Goal: Transaction & Acquisition: Obtain resource

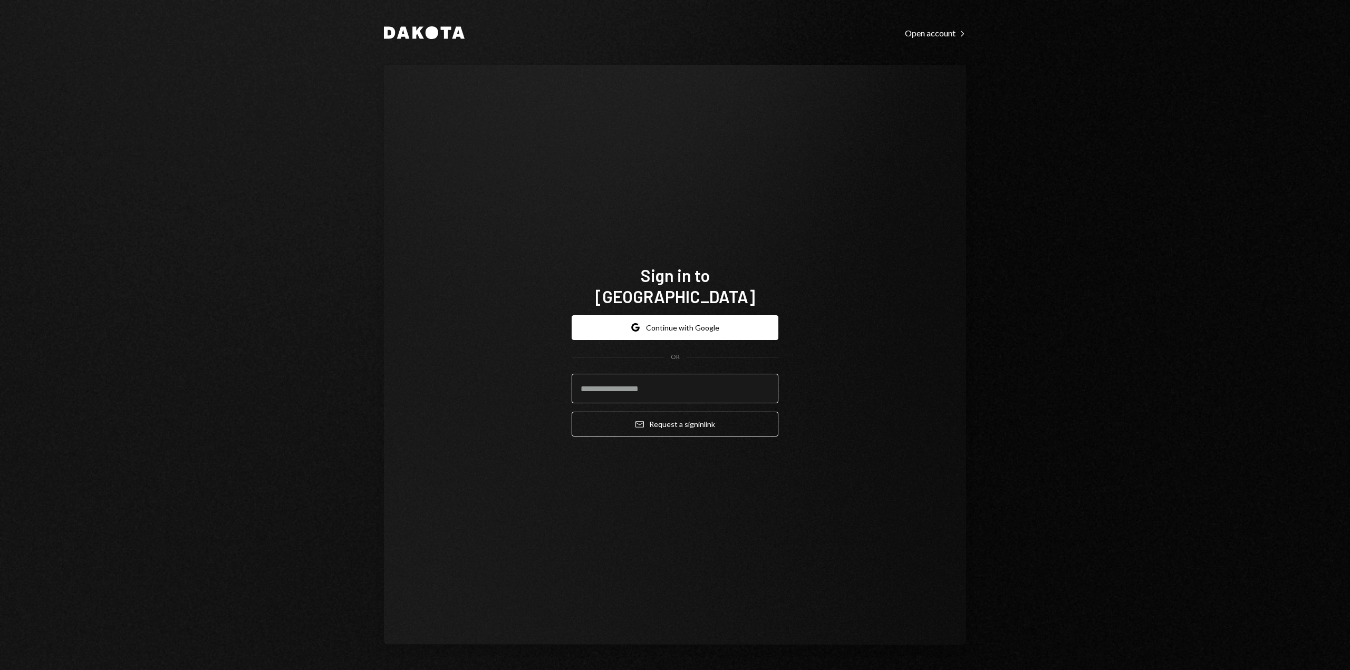
click at [628, 386] on input "email" at bounding box center [675, 389] width 207 height 30
type input "**********"
click at [636, 412] on button "Email Request a sign in link" at bounding box center [675, 424] width 207 height 25
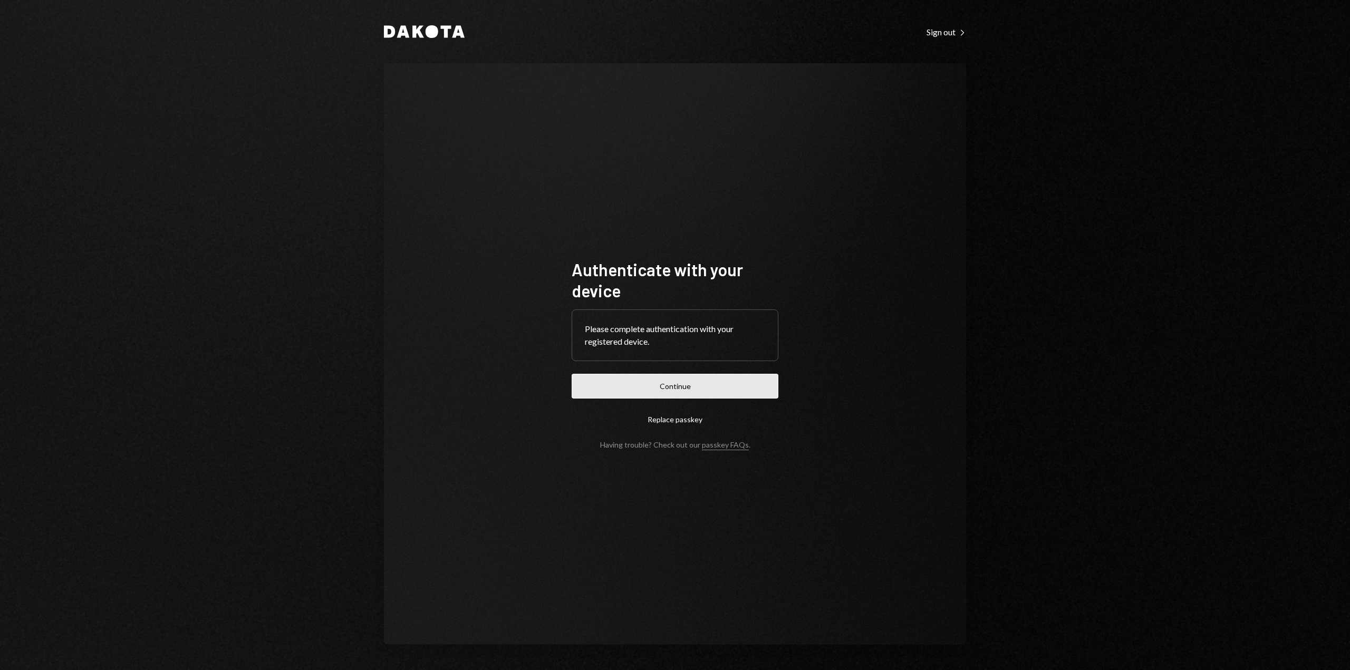
click at [643, 383] on button "Continue" at bounding box center [675, 386] width 207 height 25
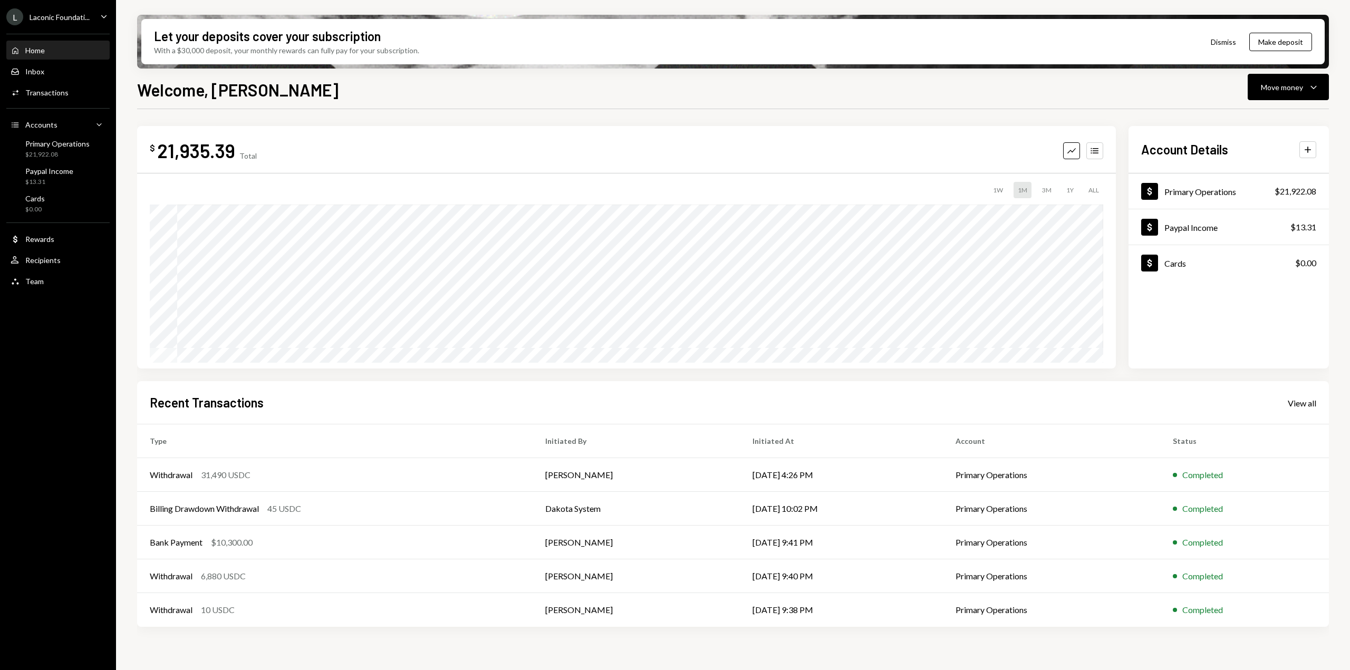
click at [96, 15] on div "L Laconic Foundati... Caret Down" at bounding box center [58, 16] width 116 height 17
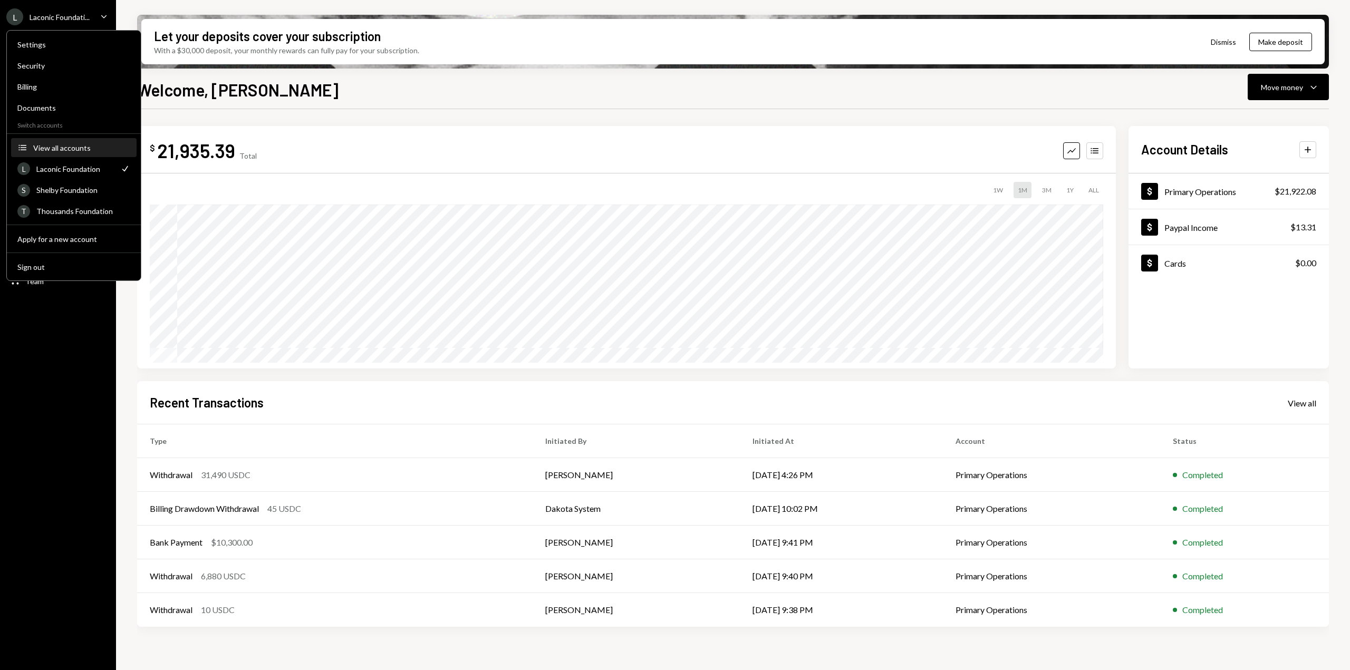
click at [79, 148] on div "View all accounts" at bounding box center [81, 147] width 97 height 9
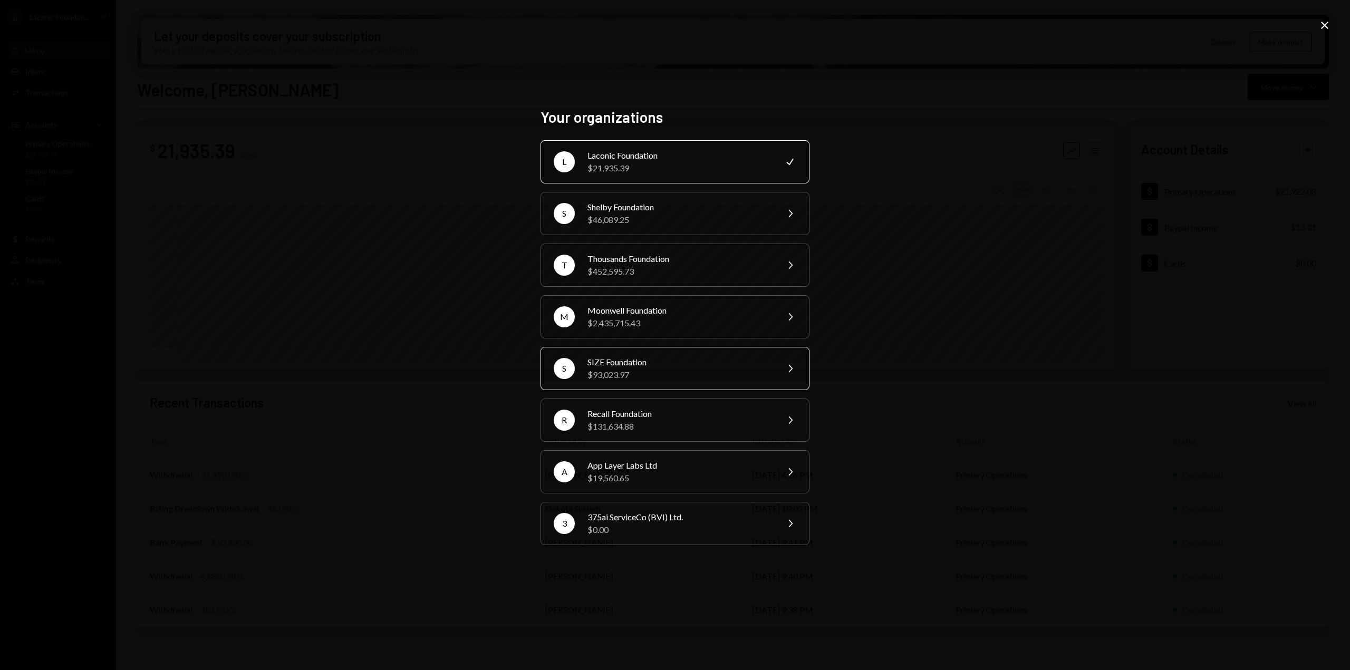
click at [615, 375] on div "$93,023.97" at bounding box center [679, 375] width 184 height 13
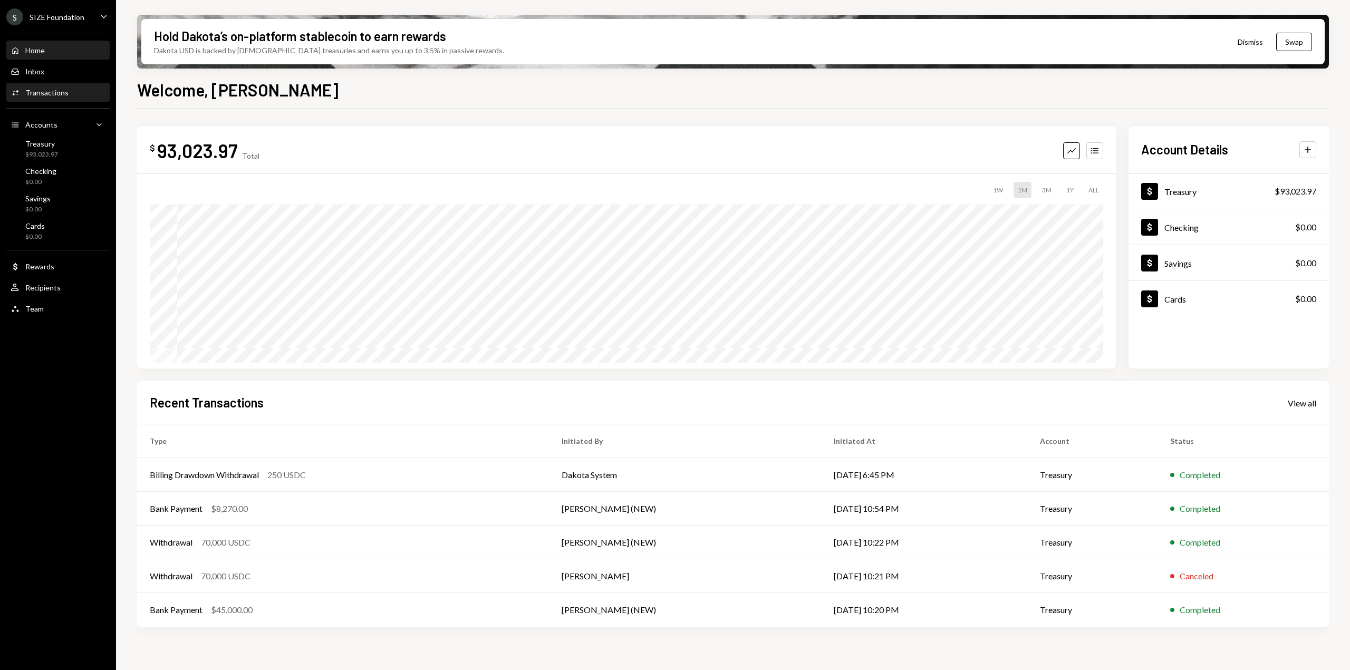
click at [57, 95] on div "Transactions" at bounding box center [46, 92] width 43 height 9
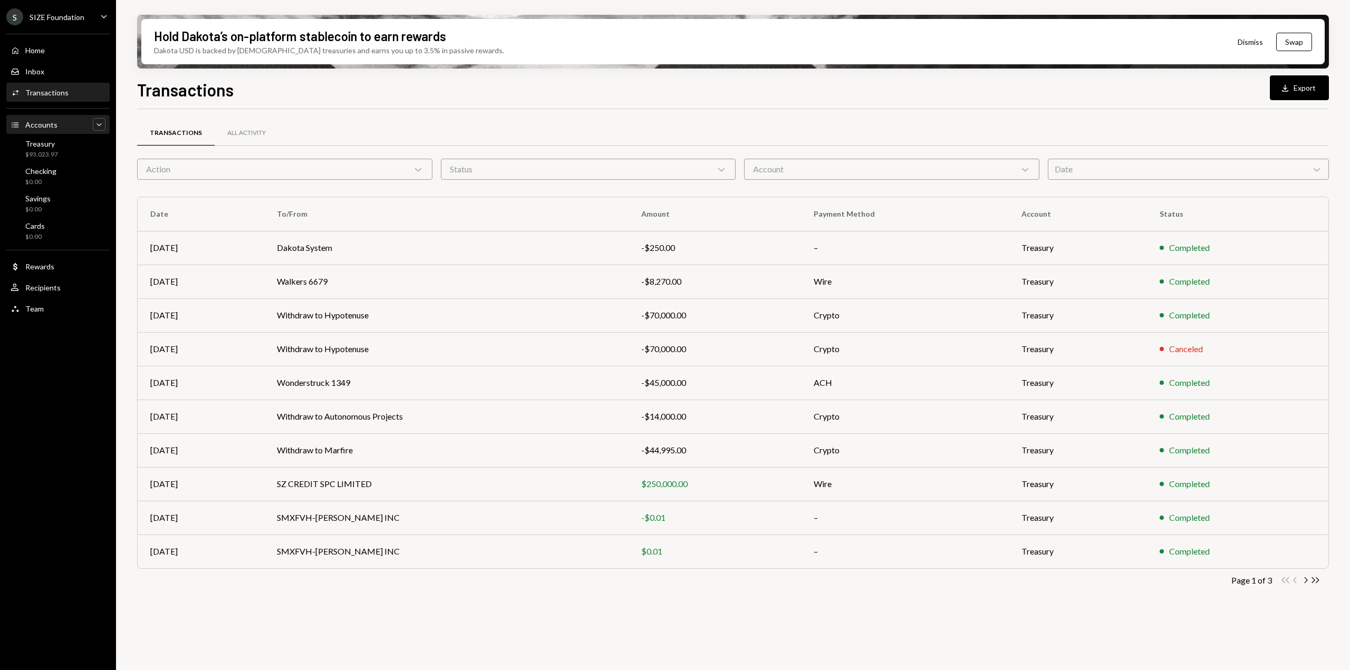
click at [98, 120] on icon "Caret Down" at bounding box center [99, 124] width 11 height 11
click at [101, 12] on icon "Caret Down" at bounding box center [104, 17] width 12 height 12
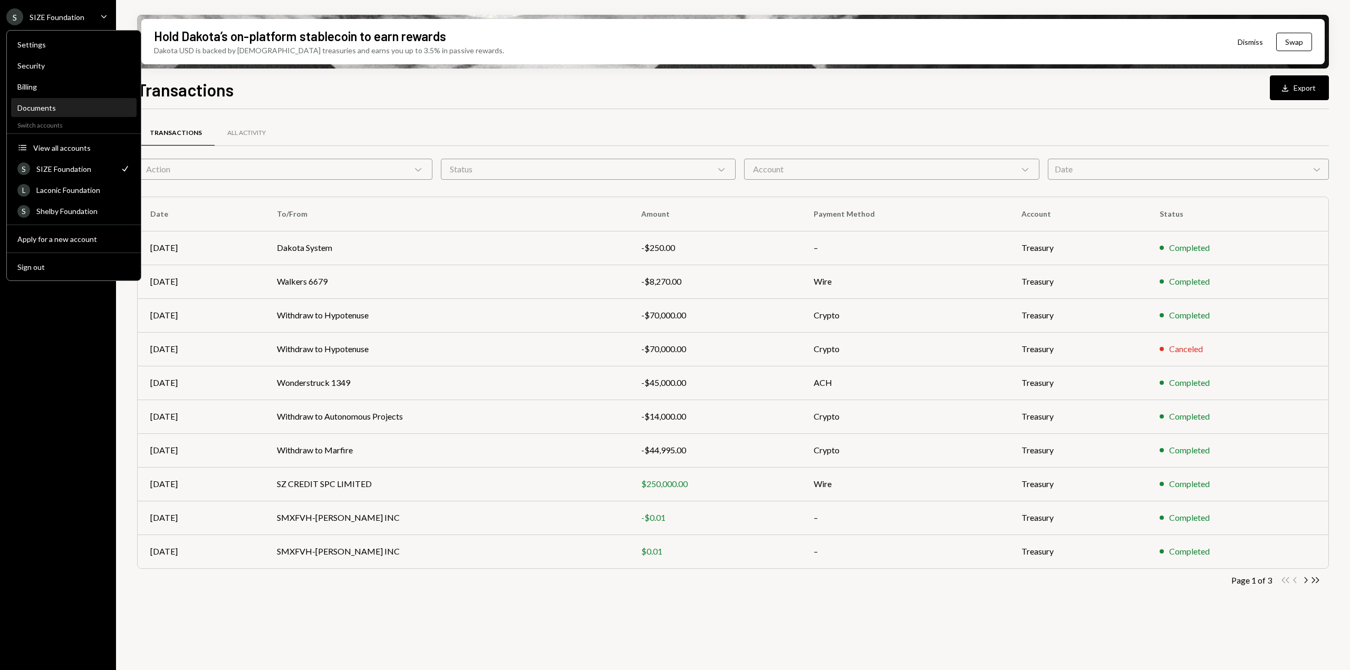
click at [57, 105] on div "Documents" at bounding box center [73, 107] width 113 height 9
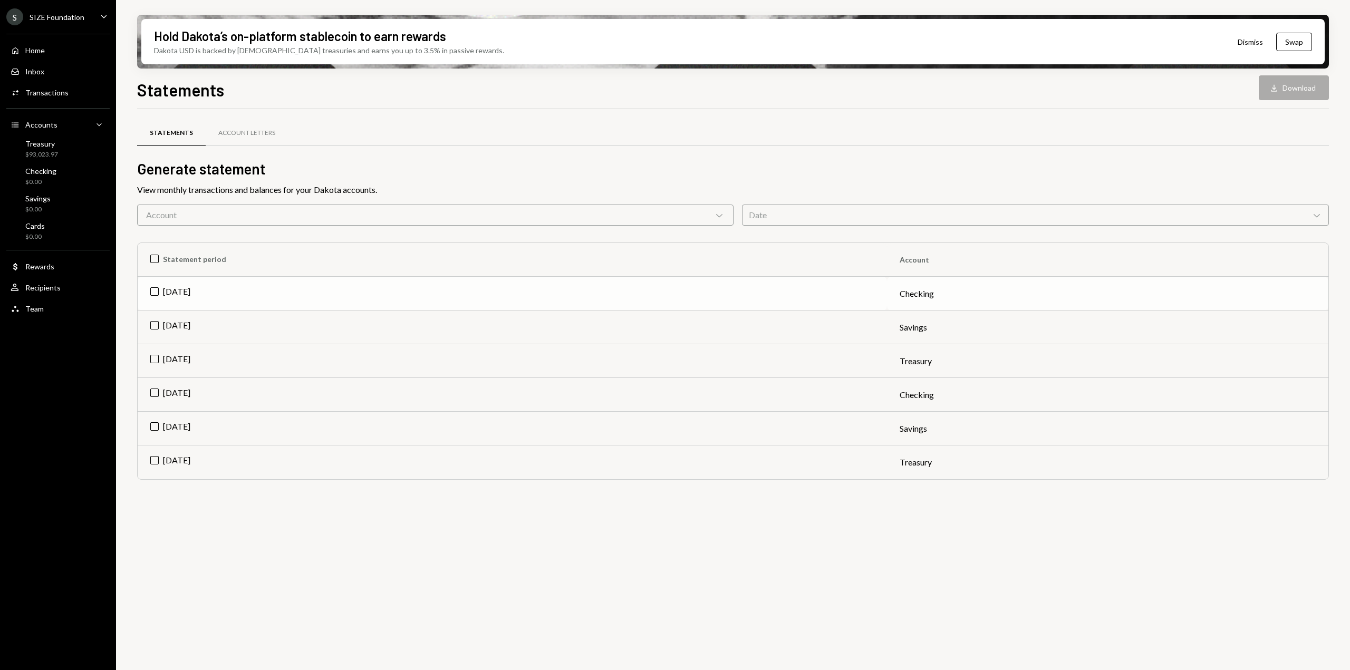
click at [175, 293] on td "[DATE]" at bounding box center [512, 294] width 749 height 34
click at [1283, 84] on button "Download Download" at bounding box center [1294, 87] width 70 height 25
click at [161, 300] on td "Check [DATE]" at bounding box center [512, 294] width 749 height 34
click at [158, 317] on td "[DATE]" at bounding box center [512, 328] width 749 height 34
click at [1274, 89] on icon "button" at bounding box center [1274, 87] width 6 height 7
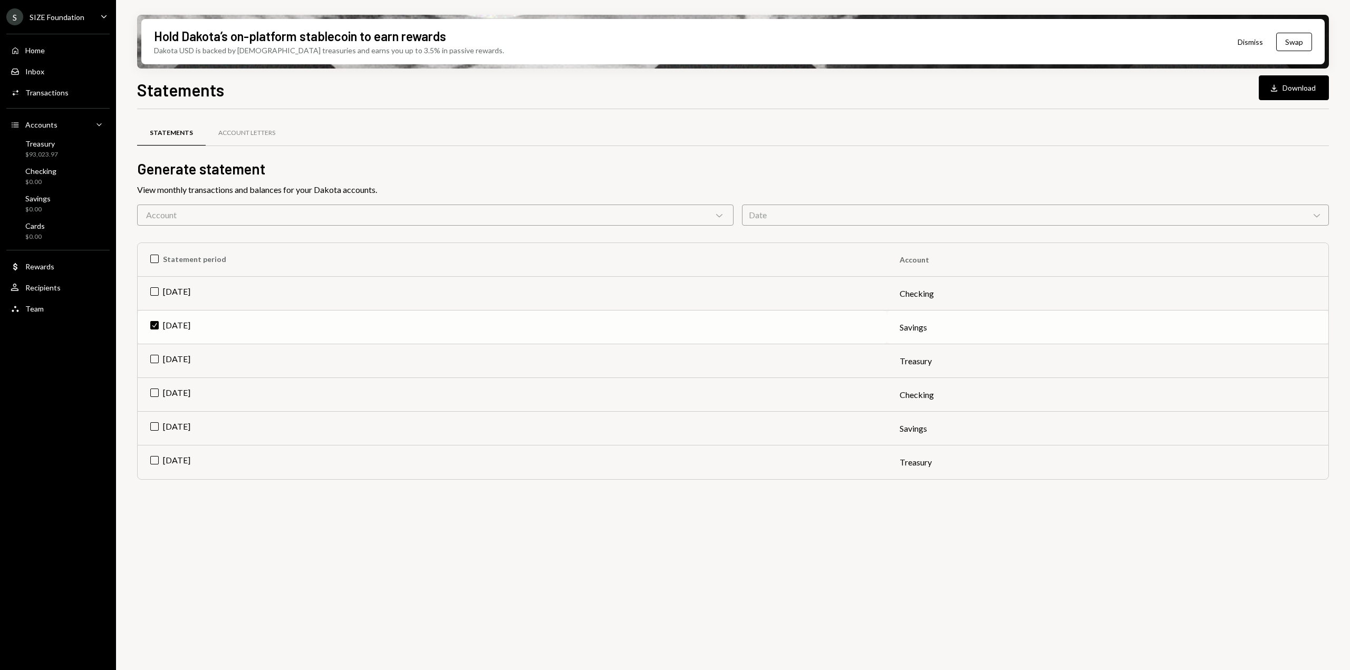
click at [165, 335] on td "Check [DATE]" at bounding box center [512, 328] width 749 height 34
click at [179, 360] on td "[DATE]" at bounding box center [512, 361] width 749 height 34
click at [1275, 91] on icon "button" at bounding box center [1274, 87] width 6 height 7
click at [101, 26] on ul "S SIZE Foundation Caret Down Home Home Inbox Inbox Activities Transactions Acco…" at bounding box center [58, 160] width 116 height 320
click at [101, 21] on icon "Caret Down" at bounding box center [104, 17] width 12 height 12
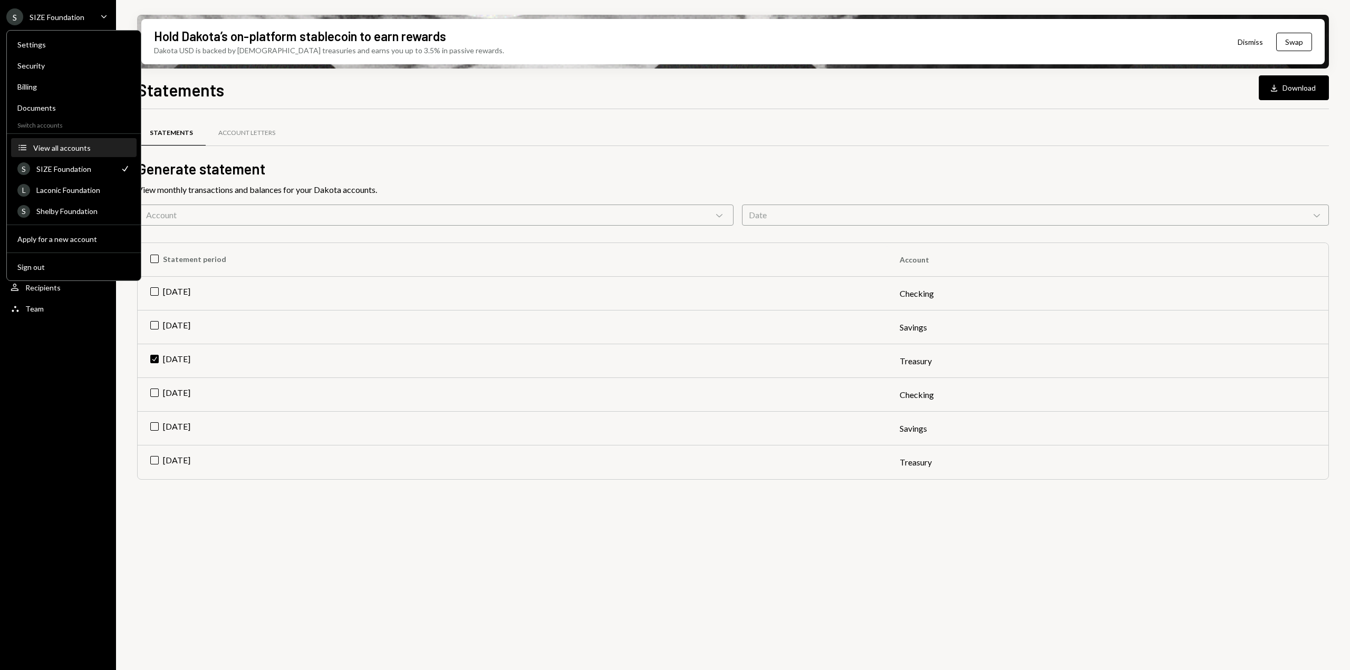
click at [65, 154] on button "Accounts View all accounts" at bounding box center [74, 148] width 126 height 19
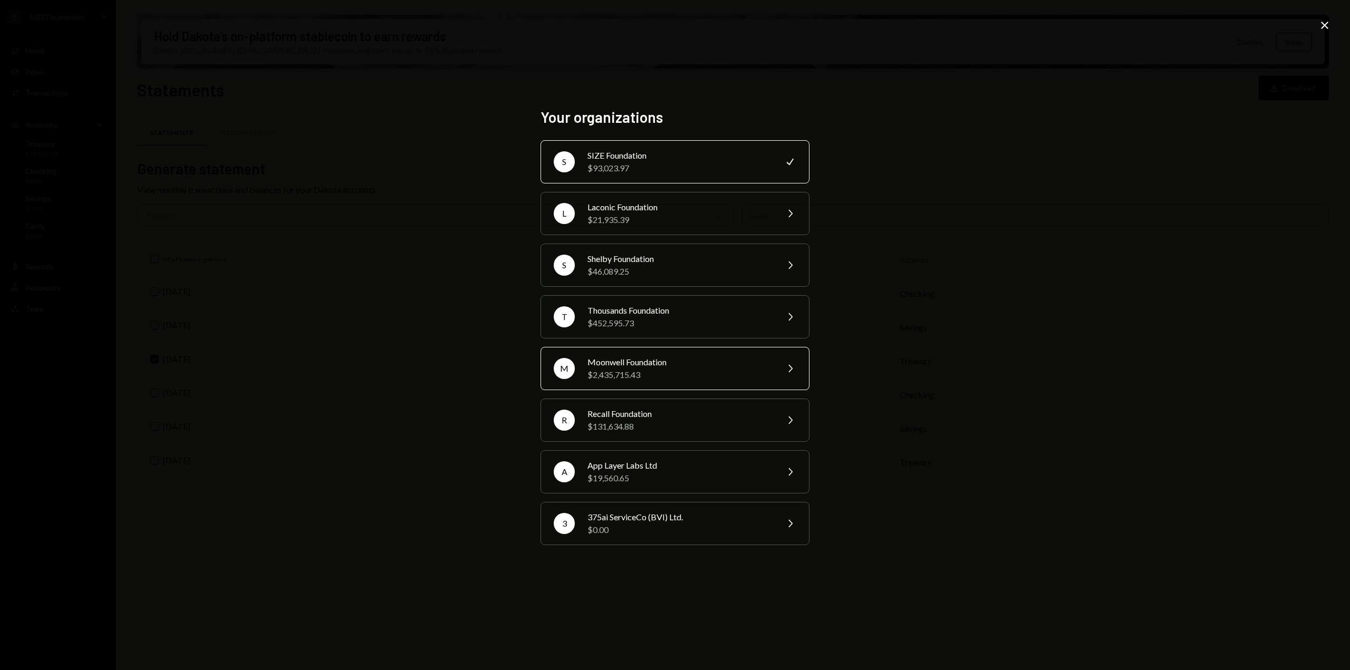
click at [623, 365] on div "Moonwell Foundation" at bounding box center [679, 362] width 184 height 13
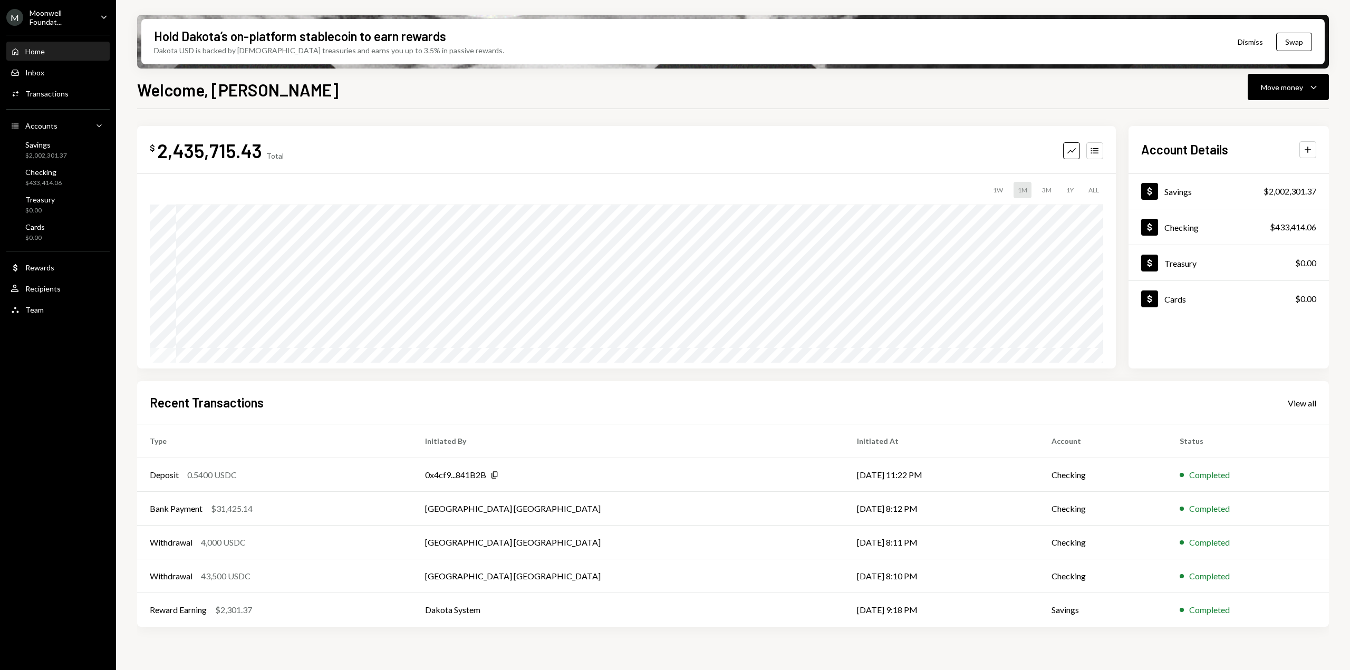
click at [104, 9] on div "[PERSON_NAME] Foundat... Caret Down" at bounding box center [58, 17] width 116 height 18
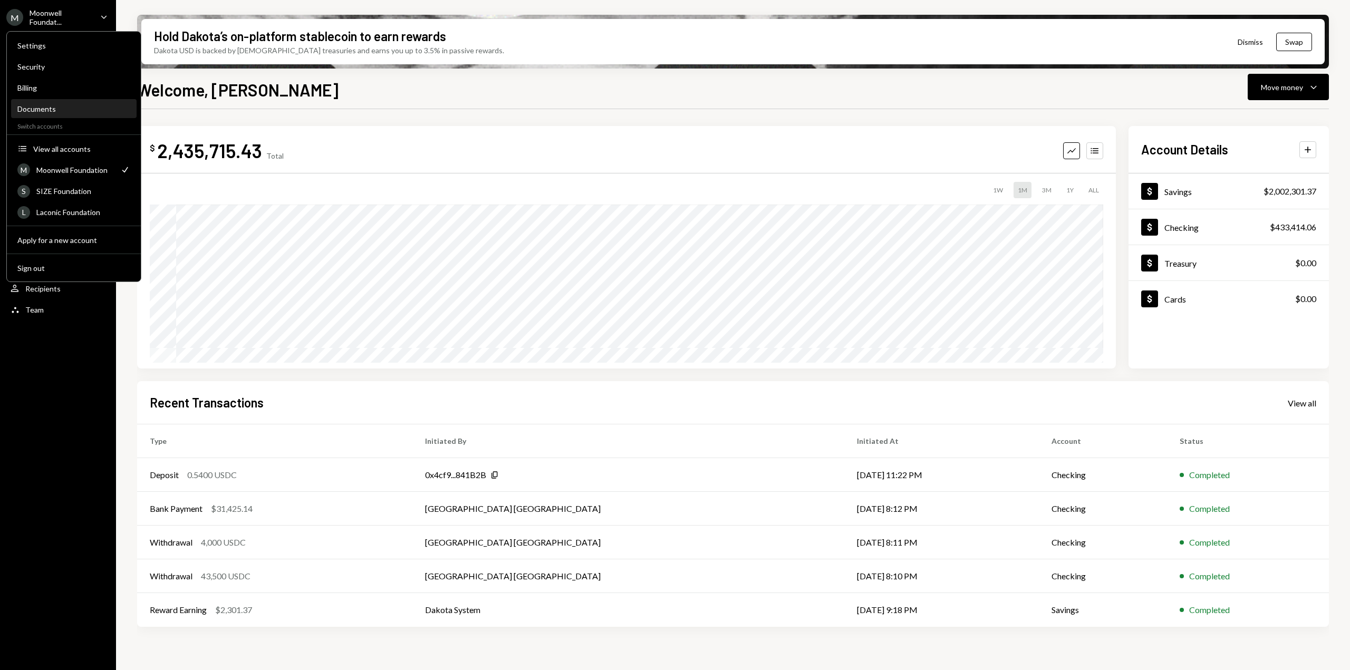
click at [65, 109] on div "Documents" at bounding box center [73, 108] width 113 height 9
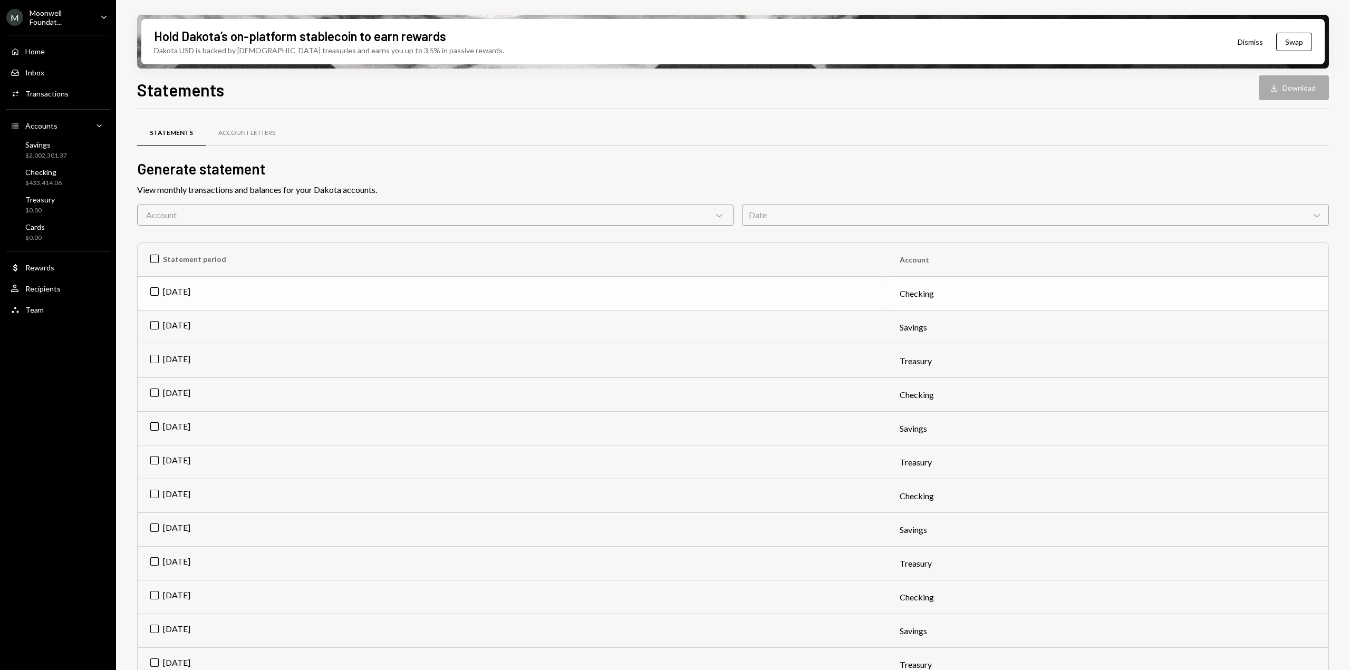
click at [152, 292] on td "[DATE]" at bounding box center [512, 294] width 749 height 34
click at [1275, 83] on icon "Download" at bounding box center [1274, 88] width 11 height 11
click at [151, 300] on td "Check [DATE]" at bounding box center [512, 294] width 749 height 34
click at [153, 320] on td "[DATE]" at bounding box center [512, 328] width 749 height 34
click at [1270, 87] on icon "Download" at bounding box center [1274, 88] width 11 height 11
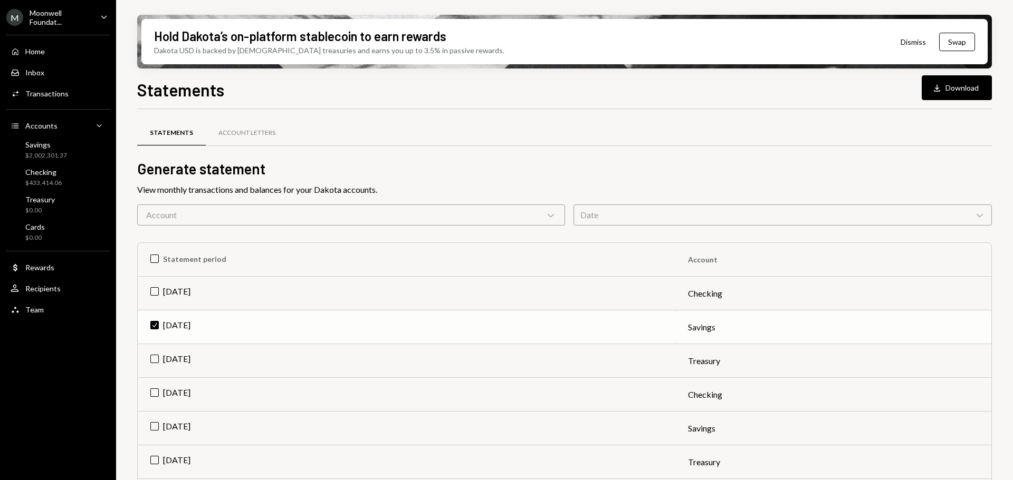
click at [153, 324] on td "Check [DATE]" at bounding box center [406, 328] width 537 height 34
click at [152, 431] on td "[DATE]" at bounding box center [406, 429] width 537 height 34
click at [939, 83] on icon "Download" at bounding box center [936, 88] width 11 height 11
click at [157, 425] on td "Check Aug 2025" at bounding box center [406, 429] width 537 height 34
type button "on"
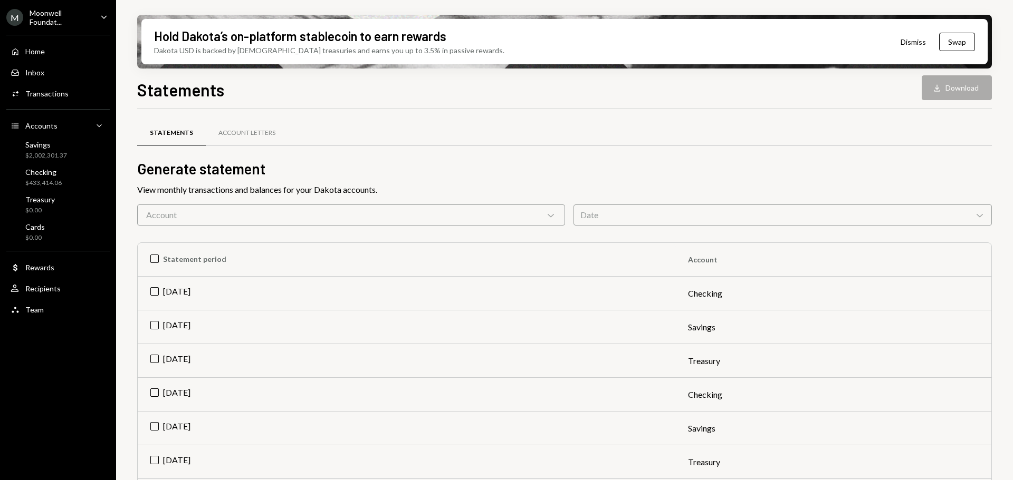
type button "on"
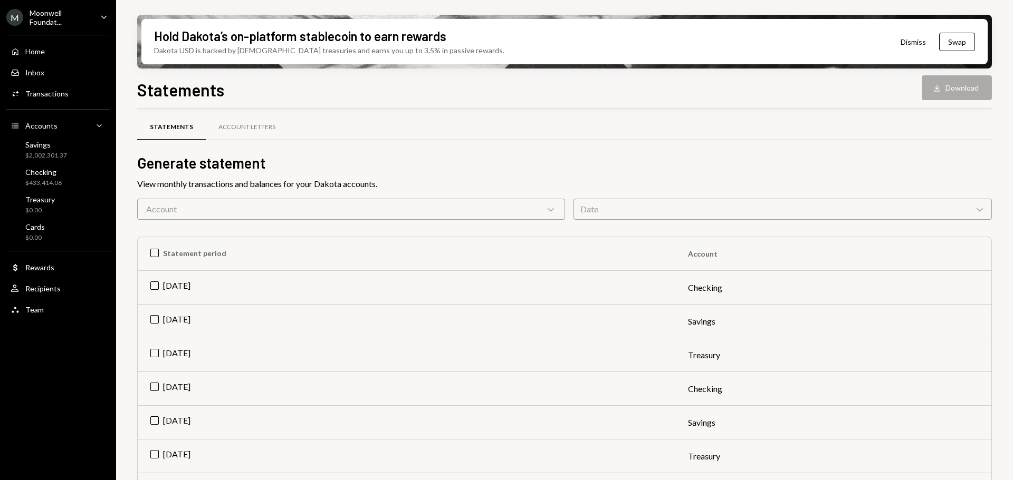
scroll to position [227, 0]
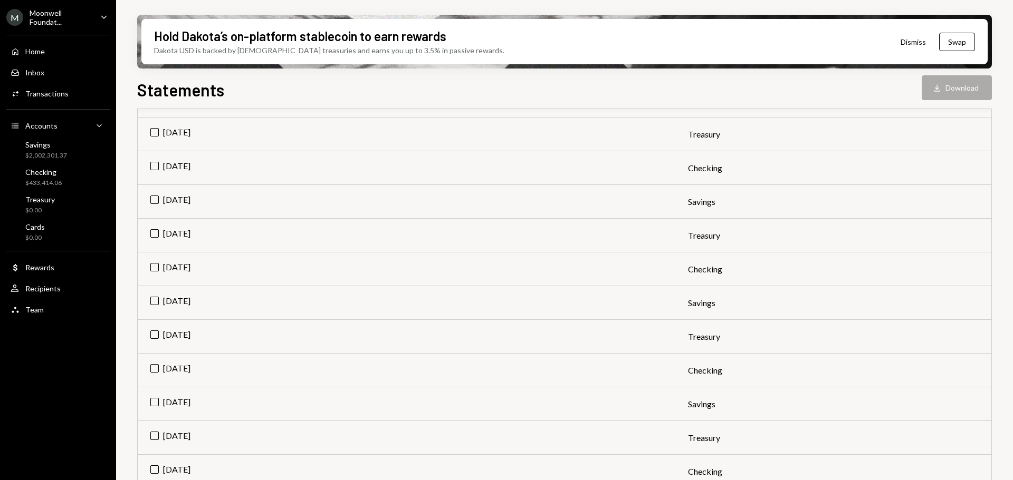
type button "on"
click at [156, 298] on td "on Jul 2025" at bounding box center [406, 303] width 537 height 34
click at [947, 87] on button "Download Download" at bounding box center [956, 87] width 70 height 25
click at [157, 298] on td "Check Jul 2025" at bounding box center [406, 303] width 537 height 34
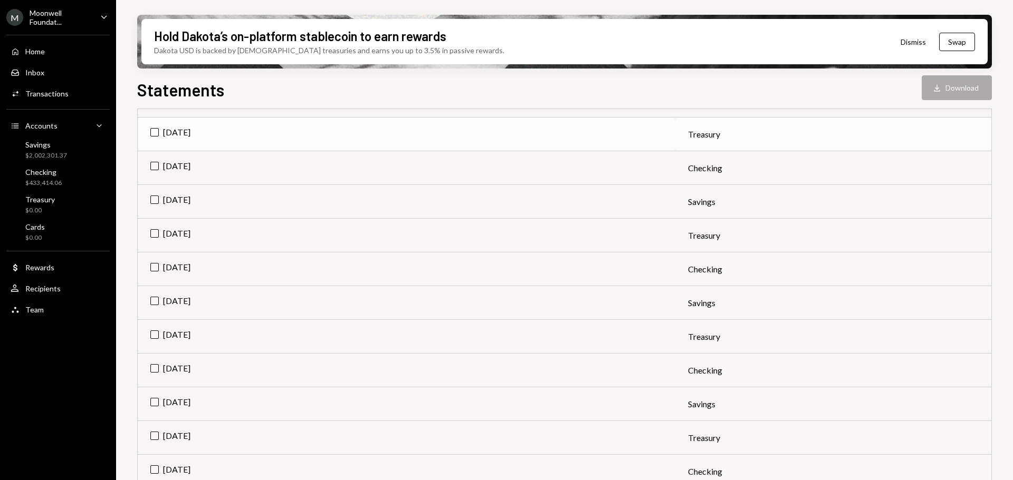
type button "on"
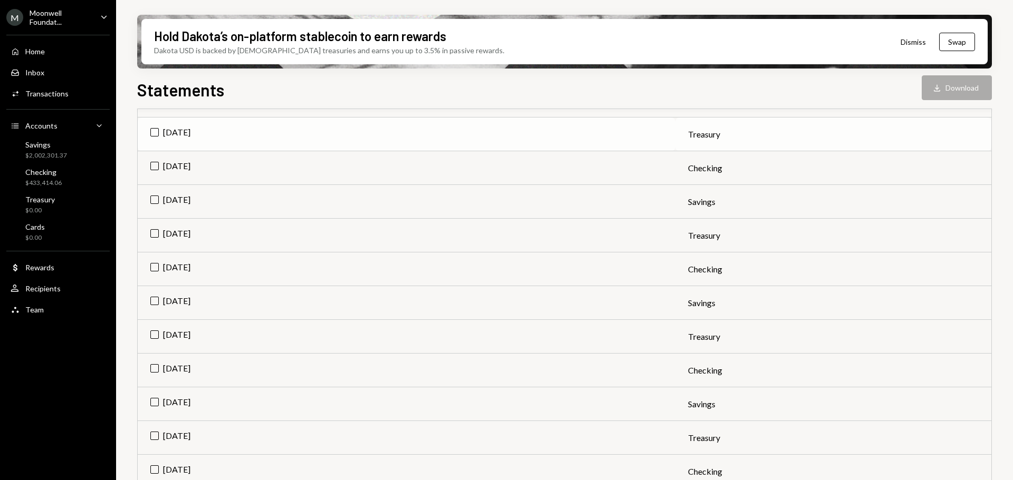
type button "on"
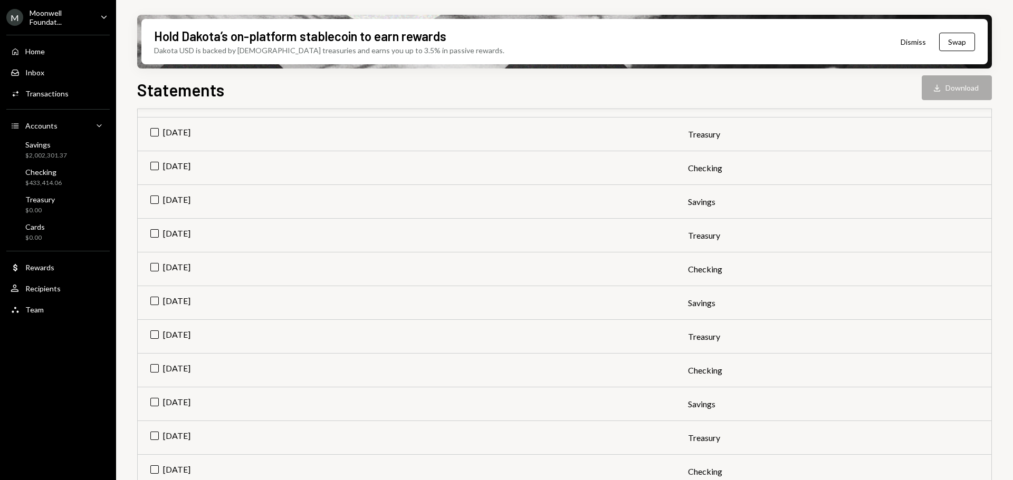
type button "on"
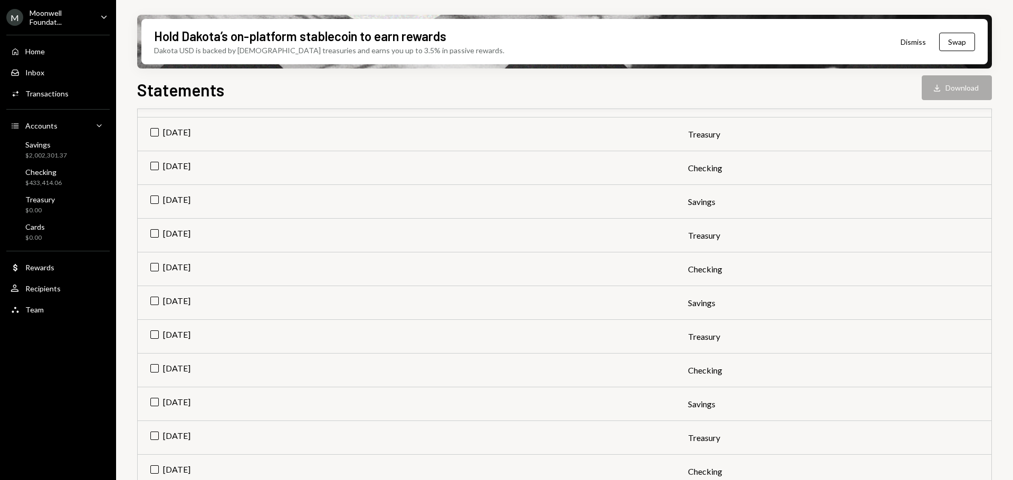
type button "on"
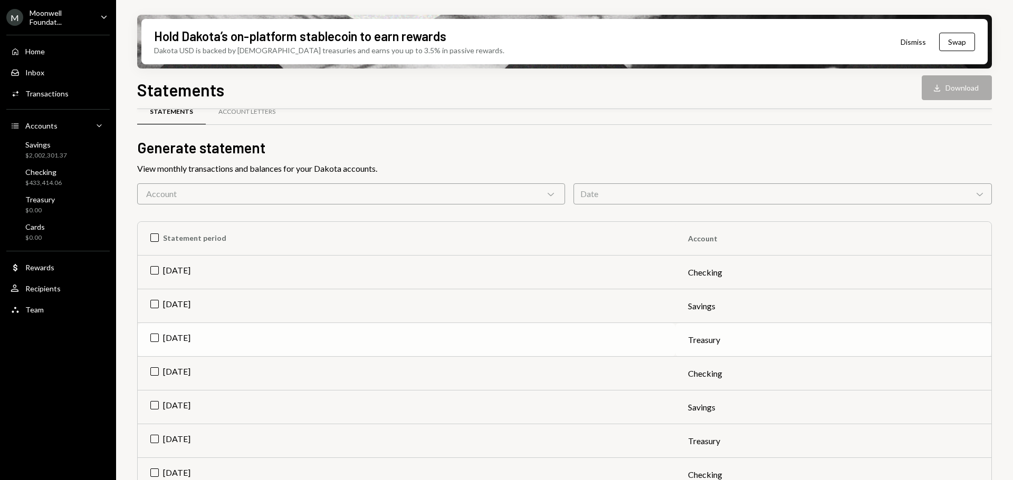
scroll to position [42, 0]
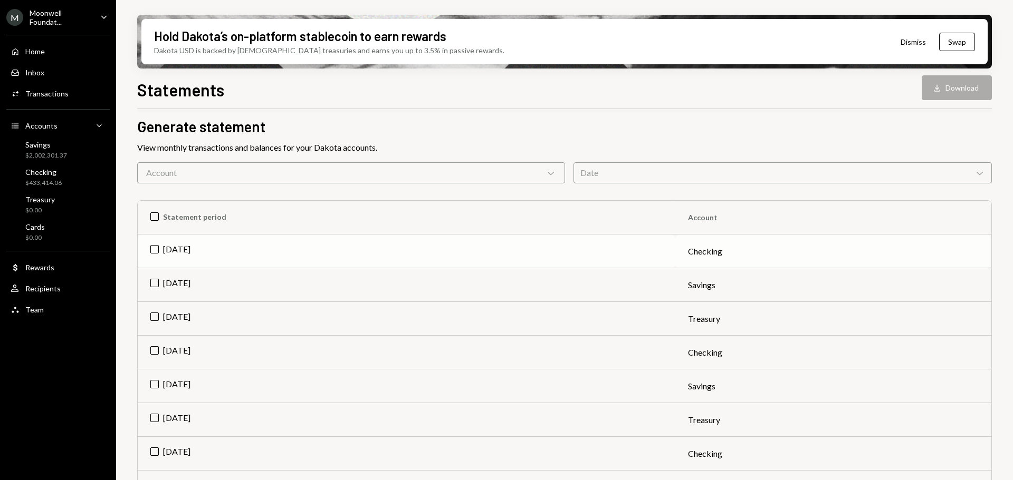
click at [152, 250] on td "[DATE]" at bounding box center [406, 252] width 537 height 34
click at [942, 88] on div "Download" at bounding box center [938, 88] width 14 height 11
click at [151, 248] on td "Check [DATE]" at bounding box center [406, 252] width 537 height 34
click at [153, 349] on td "[DATE]" at bounding box center [406, 353] width 537 height 34
click at [930, 92] on button "Download Download" at bounding box center [956, 87] width 70 height 25
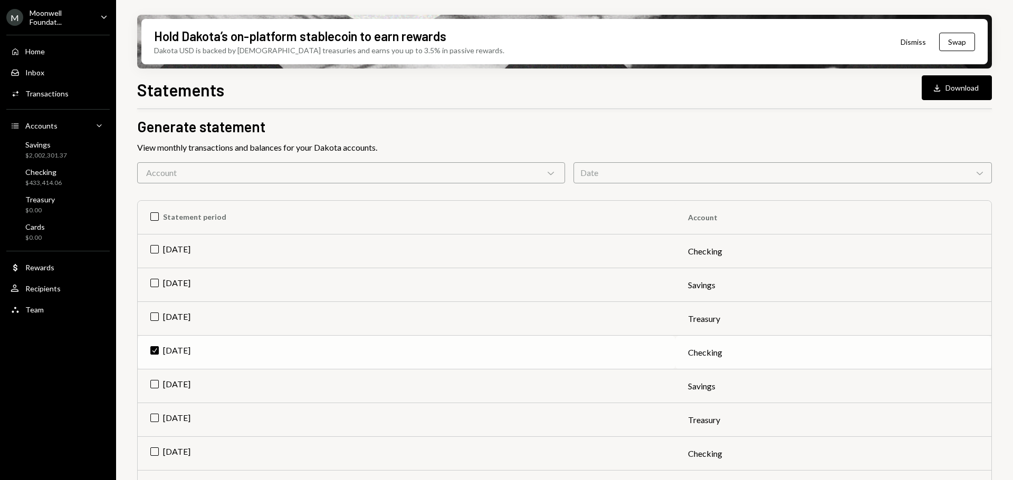
click at [153, 350] on td "Check Aug 2025" at bounding box center [406, 353] width 537 height 34
click at [148, 451] on td "[DATE]" at bounding box center [406, 454] width 537 height 34
click at [947, 82] on button "Download Download" at bounding box center [956, 87] width 70 height 25
click at [153, 451] on td "Check Jul 2025" at bounding box center [406, 454] width 537 height 34
type button "on"
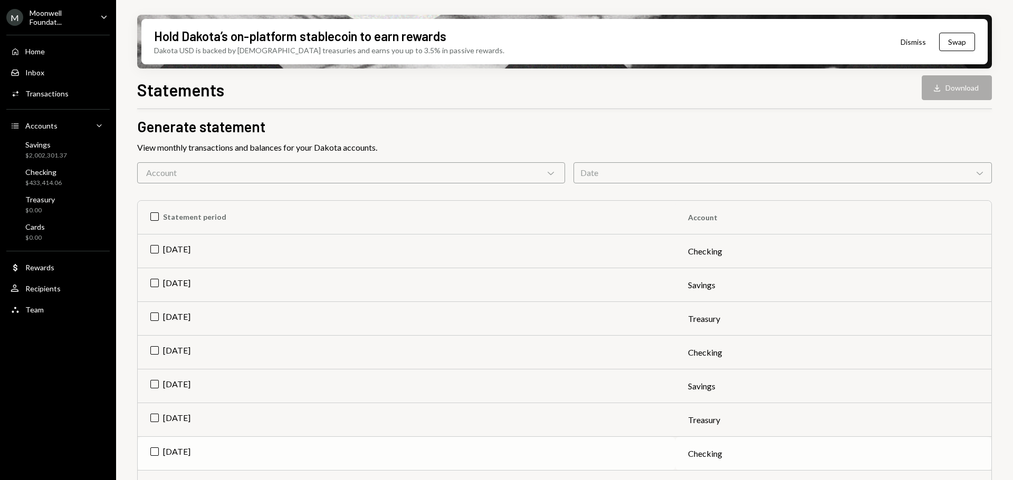
type button "on"
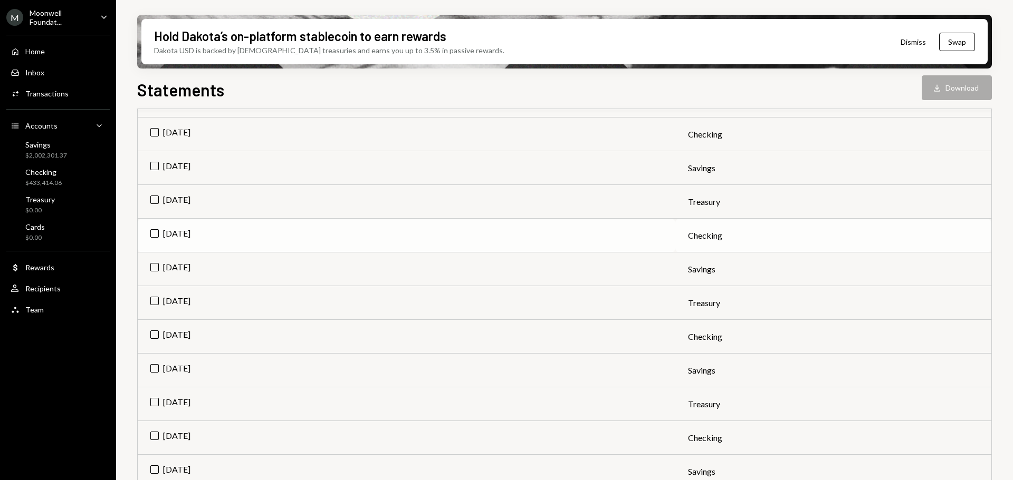
type button "on"
click at [234, 330] on td "on Jun 2025" at bounding box center [406, 337] width 537 height 34
click at [948, 80] on button "Download Download" at bounding box center [956, 87] width 70 height 25
click at [74, 92] on div "Activities Transactions" at bounding box center [58, 93] width 95 height 9
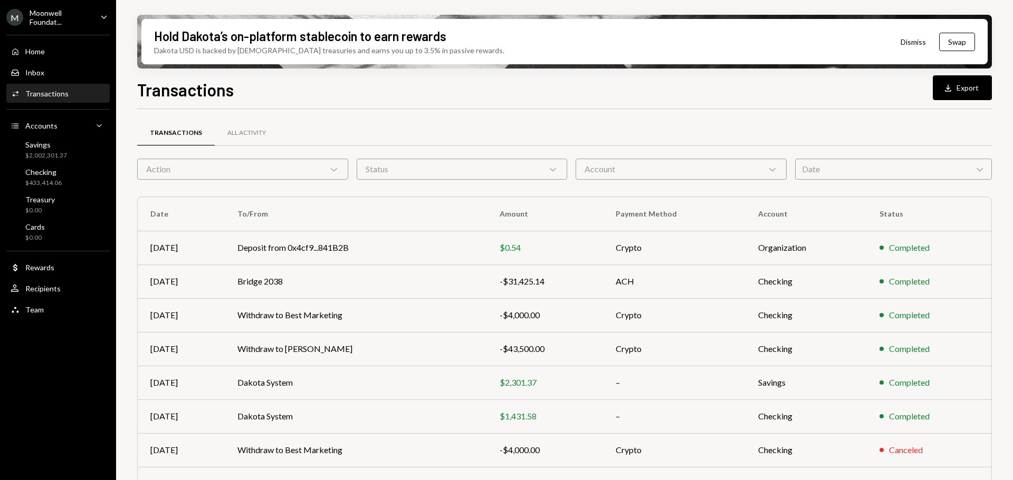
scroll to position [120, 0]
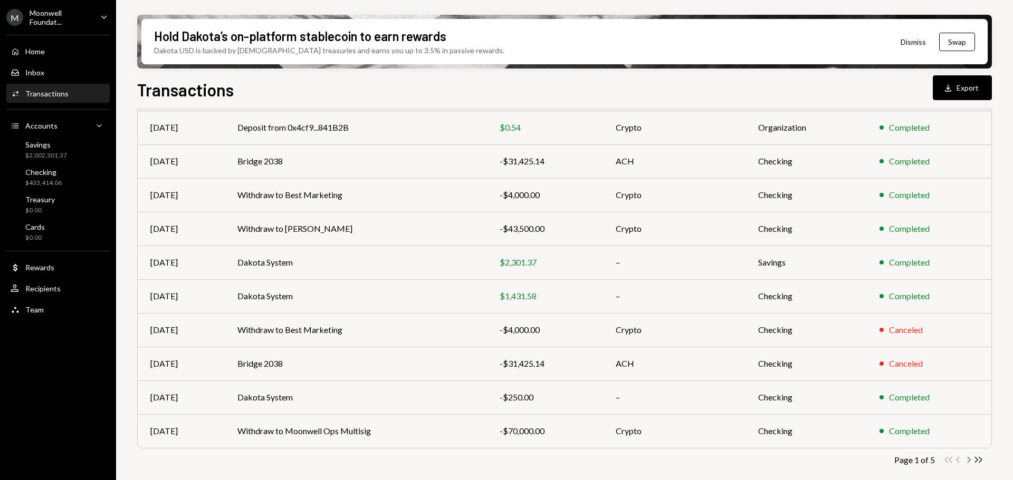
click at [968, 459] on icon "Chevron Right" at bounding box center [968, 460] width 10 height 10
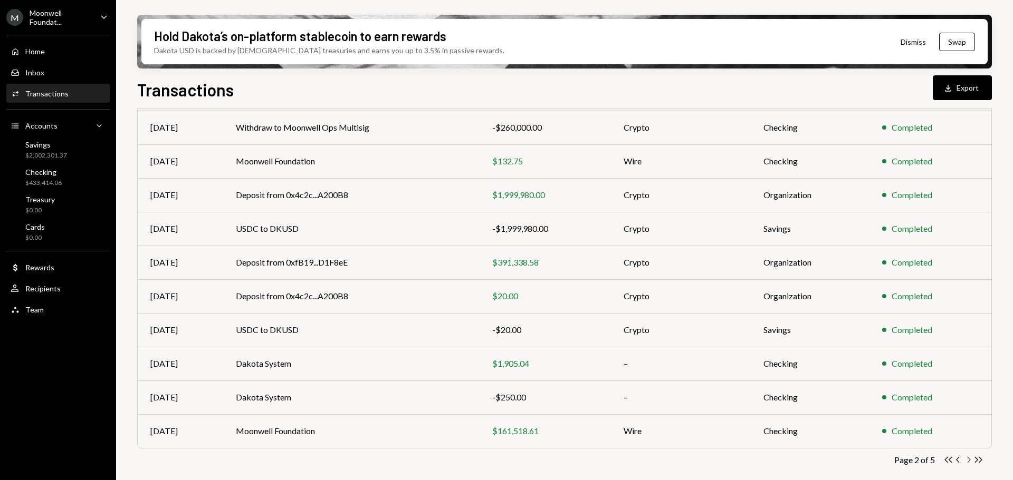
click at [968, 462] on icon "Chevron Right" at bounding box center [968, 460] width 10 height 10
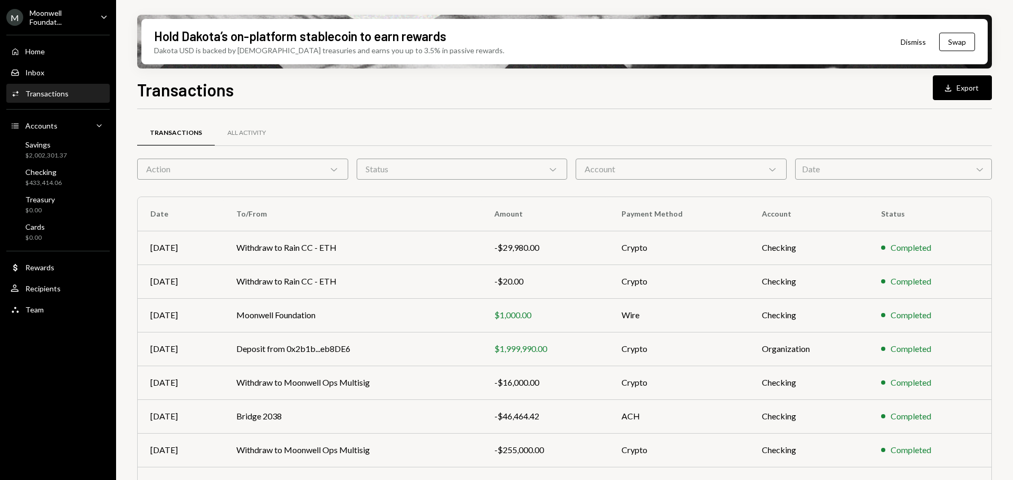
click at [129, 254] on div "Hold Dakota’s on-platform stablecoin to earn rewards Dakota USD is backed by U.…" at bounding box center [564, 240] width 896 height 480
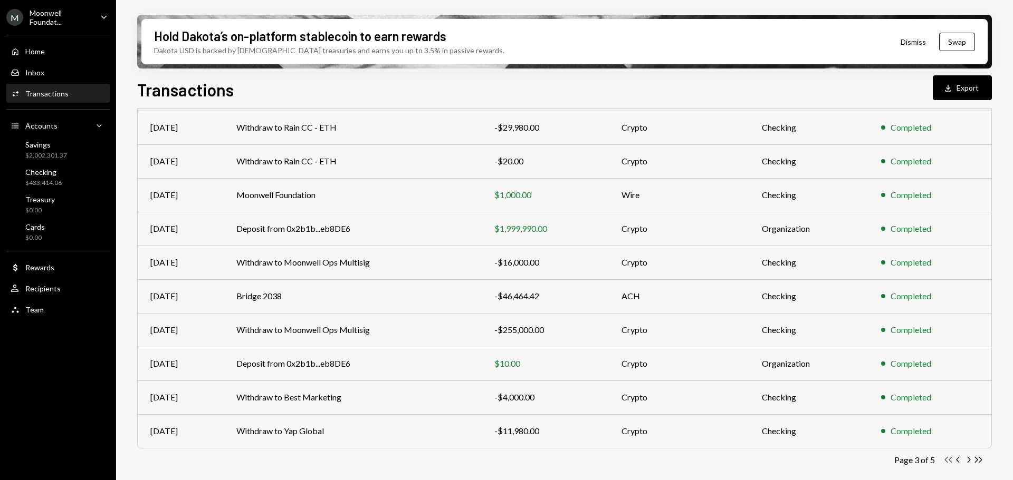
click at [950, 459] on icon "button" at bounding box center [947, 460] width 7 height 6
